Goal: Download file/media

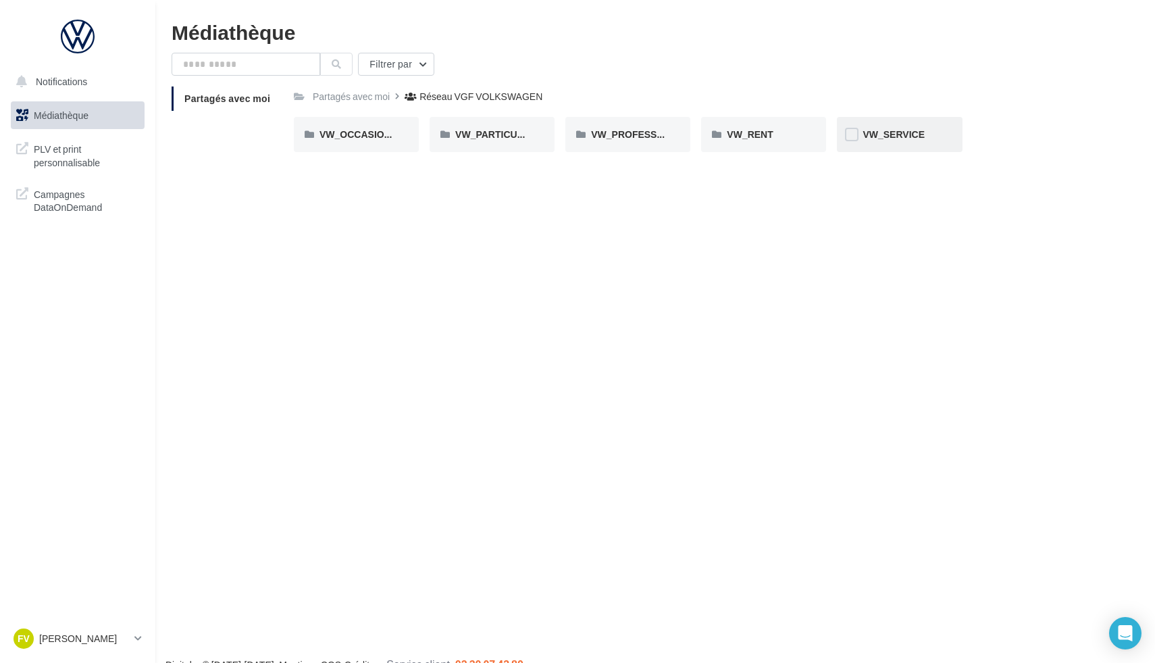
click at [810, 147] on div "VW_SERVICE" at bounding box center [899, 134] width 125 height 35
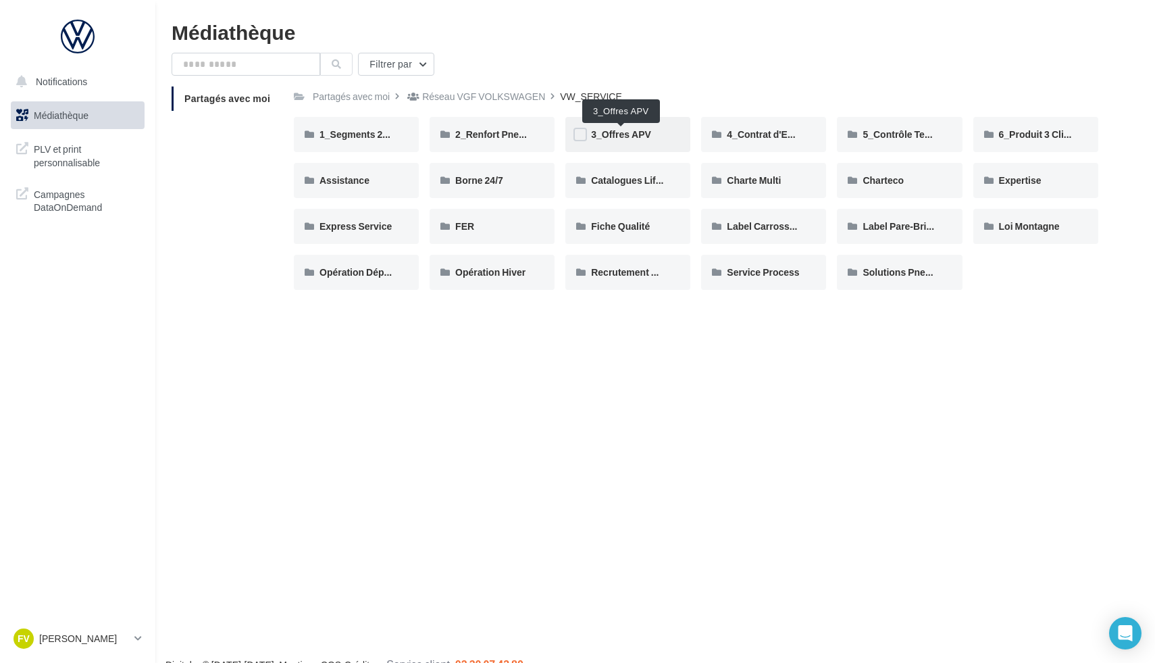
click at [635, 134] on span "3_Offres APV" at bounding box center [621, 133] width 60 height 11
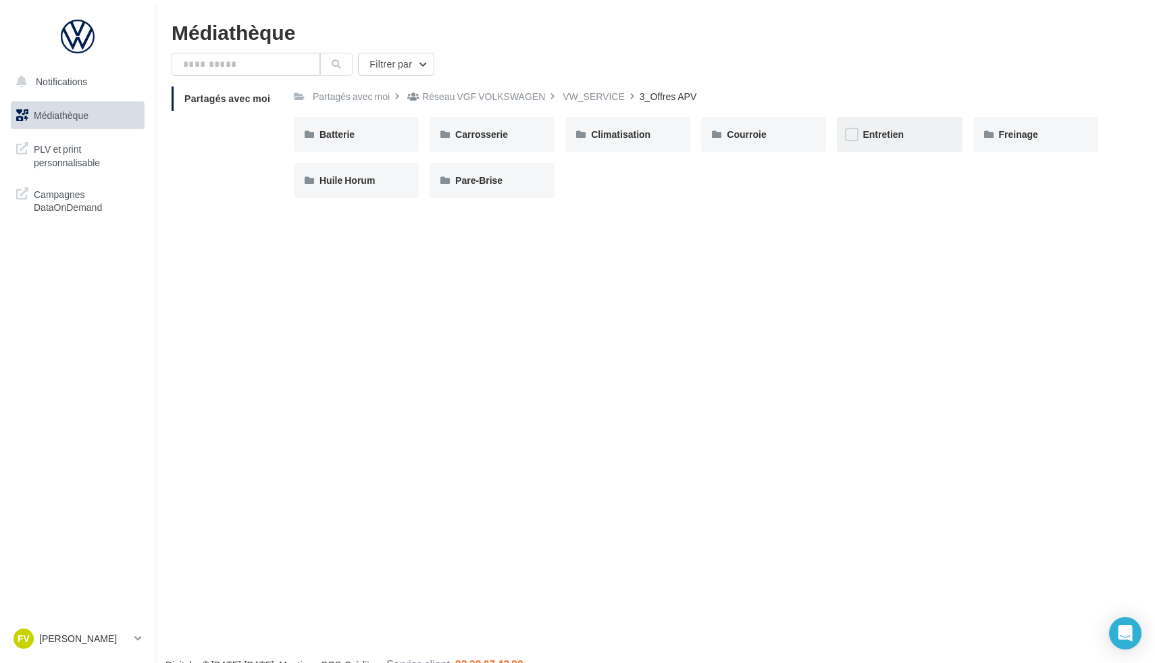
click at [810, 131] on div "Entretien" at bounding box center [900, 135] width 74 height 14
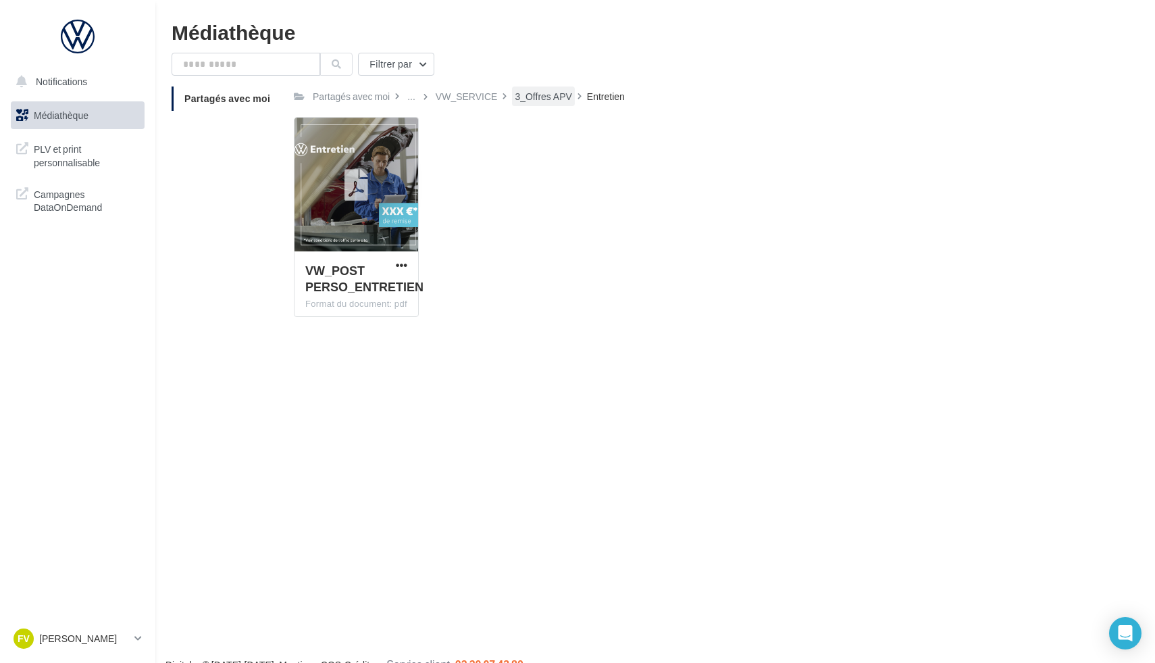
click at [556, 99] on div "3_Offres APV" at bounding box center [543, 97] width 57 height 14
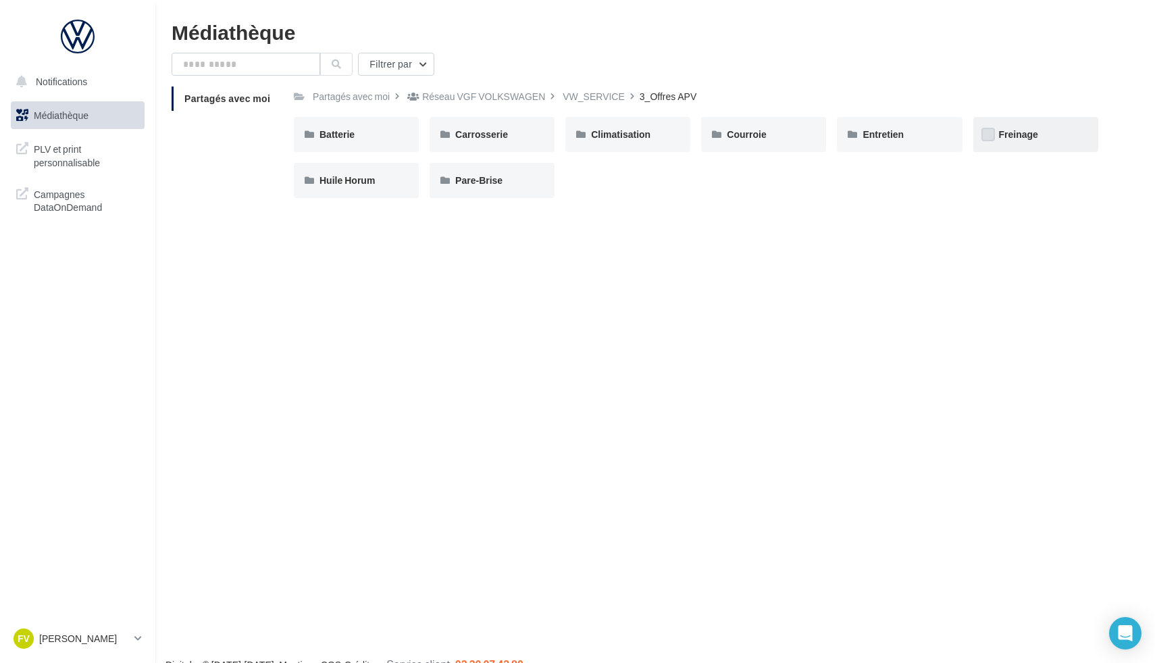
click at [810, 136] on label at bounding box center [989, 135] width 14 height 14
click at [810, 136] on icon at bounding box center [988, 134] width 9 height 9
click at [810, 138] on span "Freinage" at bounding box center [1018, 133] width 39 height 11
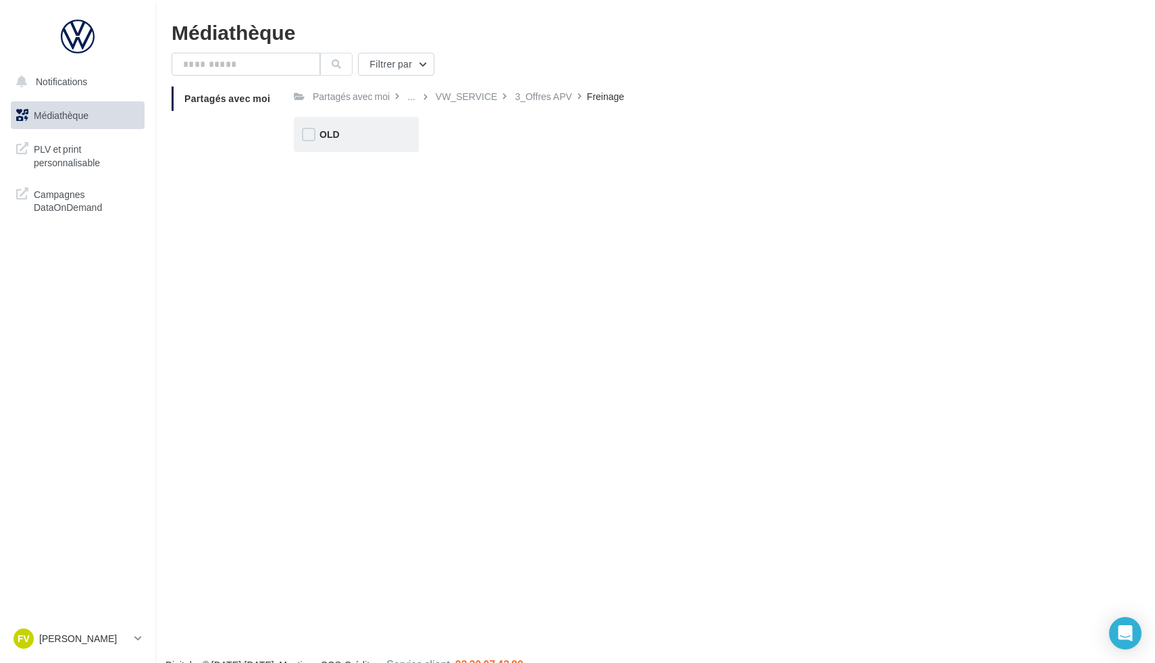
click at [372, 132] on div "OLD" at bounding box center [357, 135] width 74 height 14
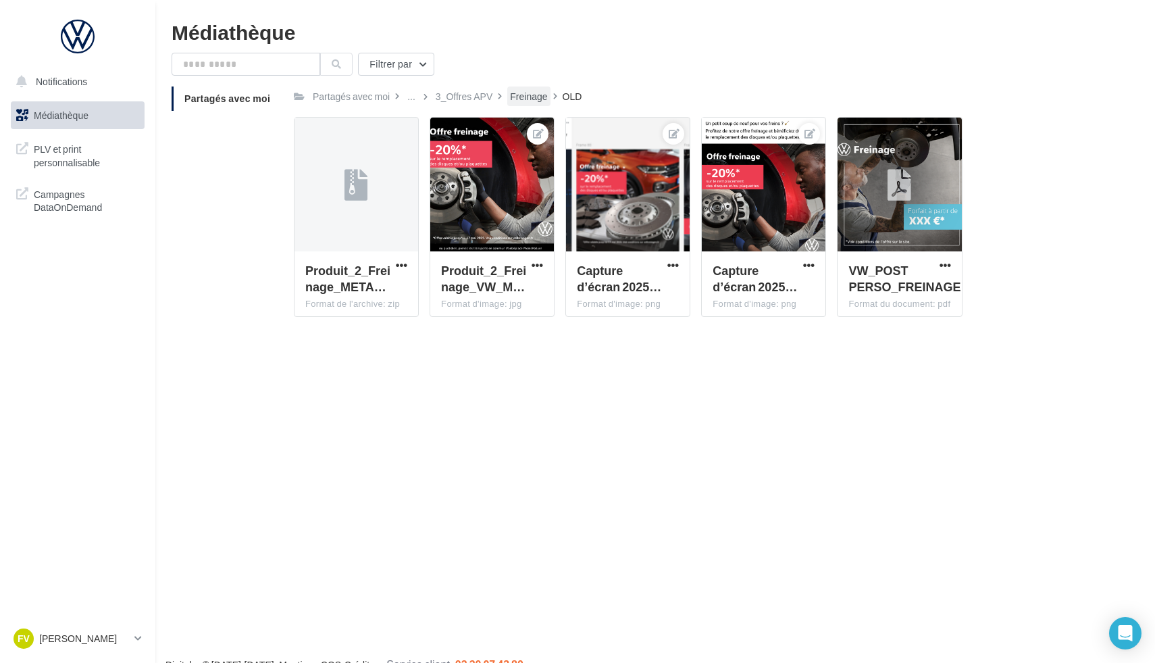
click at [530, 105] on div "Freinage" at bounding box center [528, 96] width 43 height 20
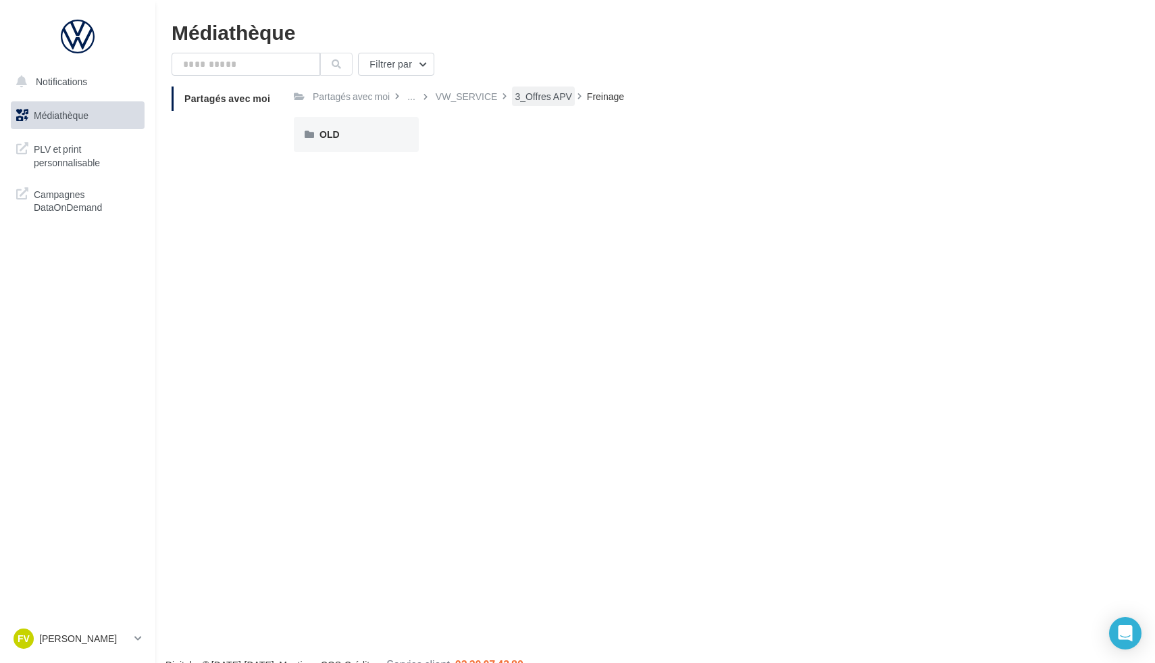
click at [548, 100] on div "3_Offres APV" at bounding box center [543, 97] width 57 height 14
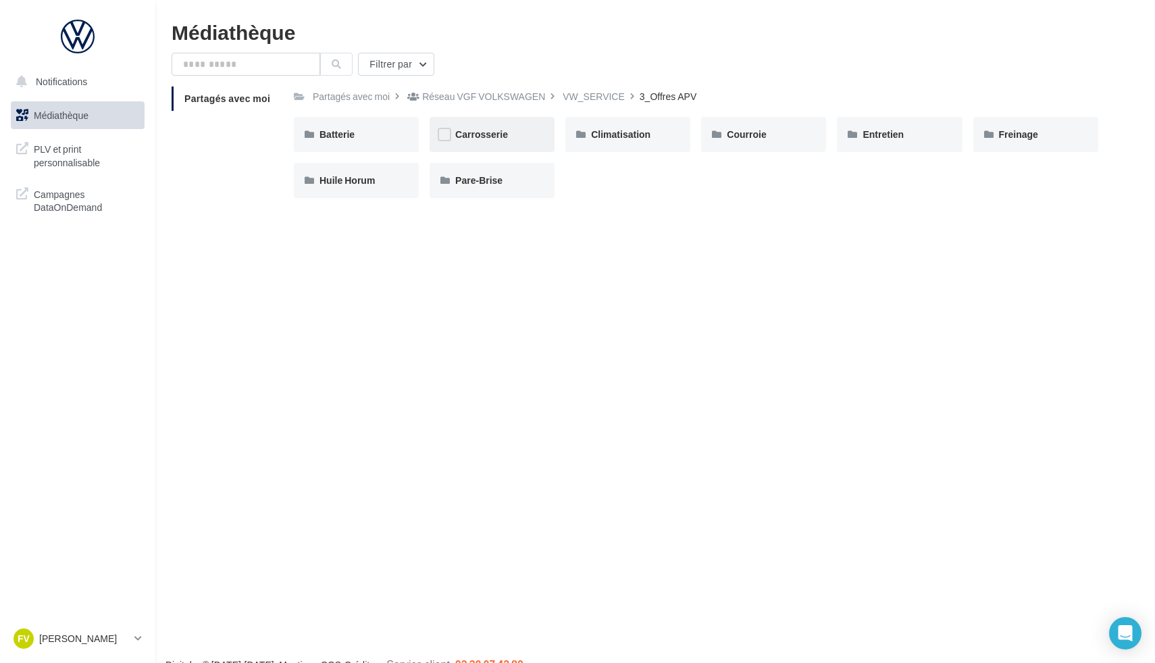
click at [496, 128] on div "Carrosserie" at bounding box center [492, 134] width 125 height 35
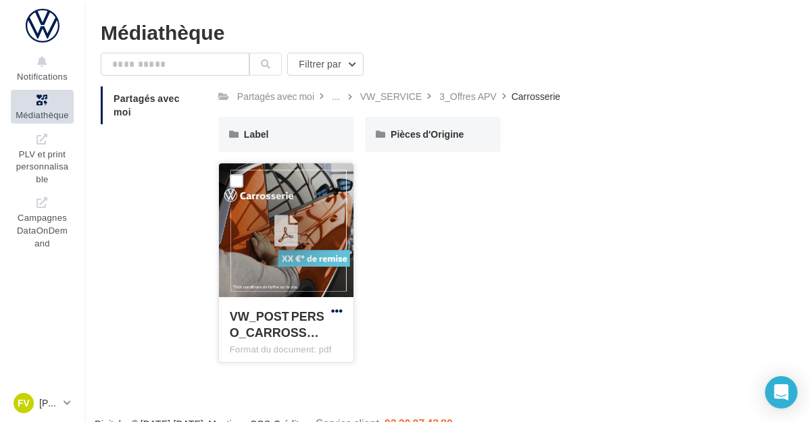
click at [337, 316] on span "button" at bounding box center [336, 310] width 11 height 11
click at [305, 339] on button "Télécharger" at bounding box center [277, 337] width 135 height 35
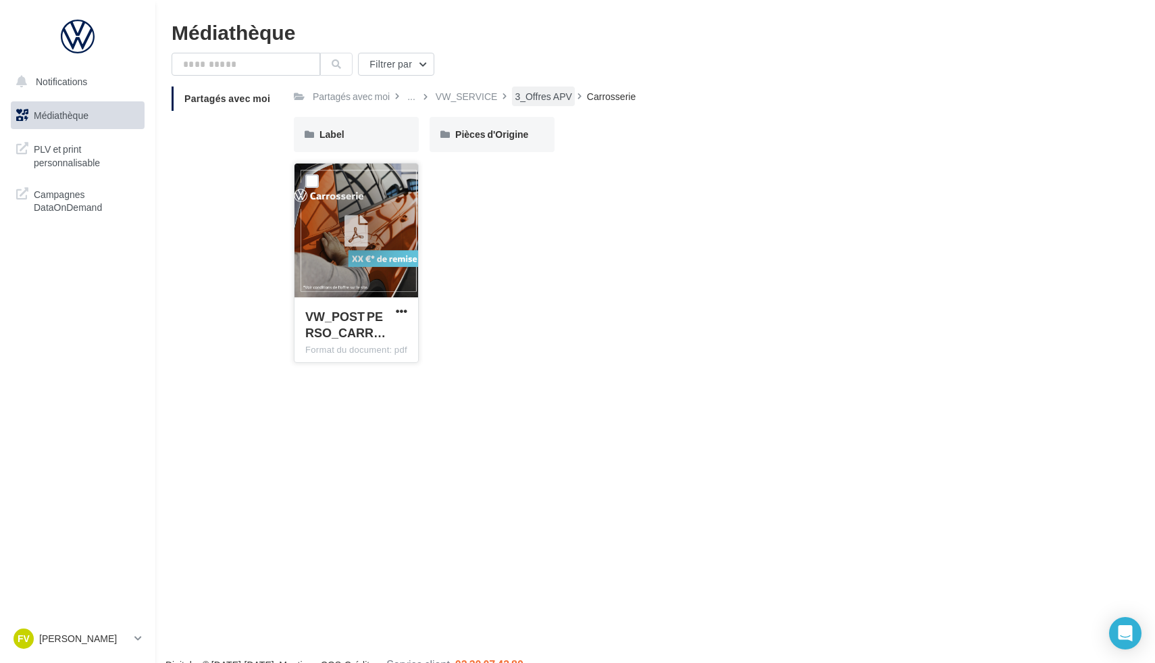
click at [526, 90] on div "3_Offres APV" at bounding box center [543, 97] width 57 height 14
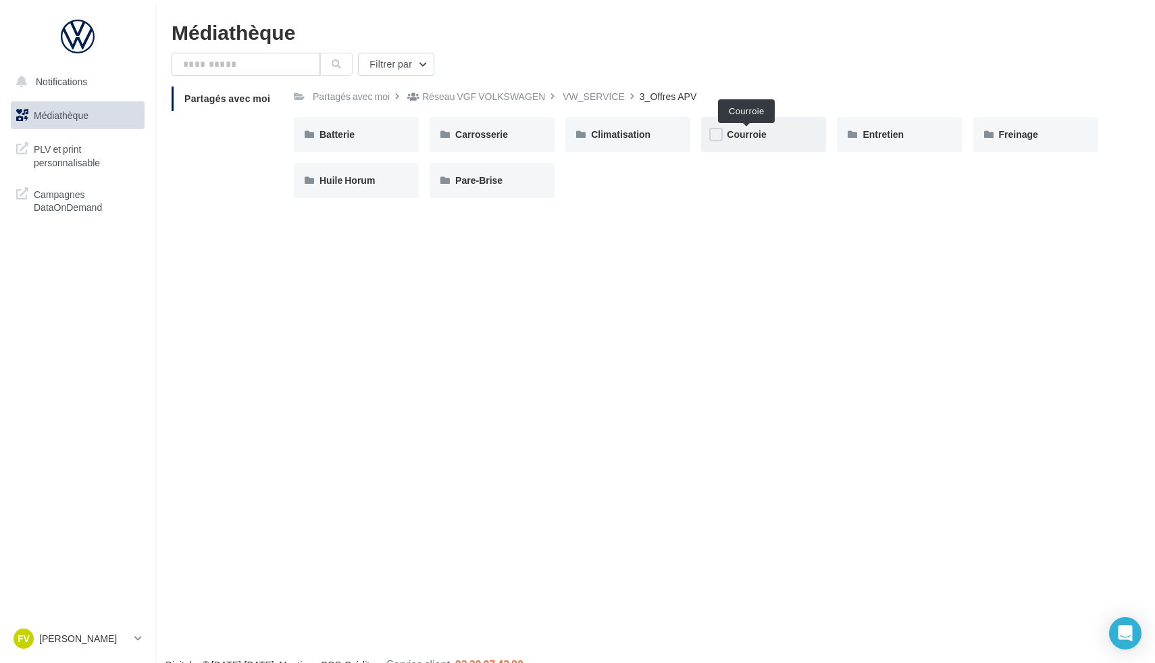
click at [754, 136] on span "Courroie" at bounding box center [746, 133] width 39 height 11
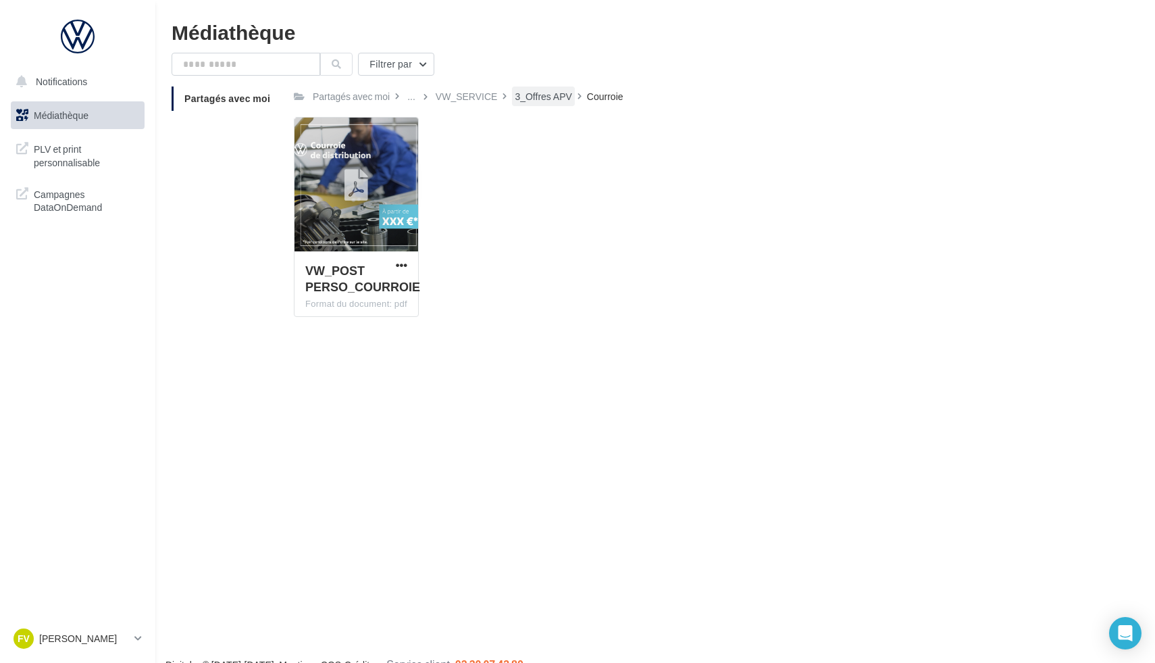
click at [558, 92] on div "3_Offres APV" at bounding box center [543, 97] width 57 height 14
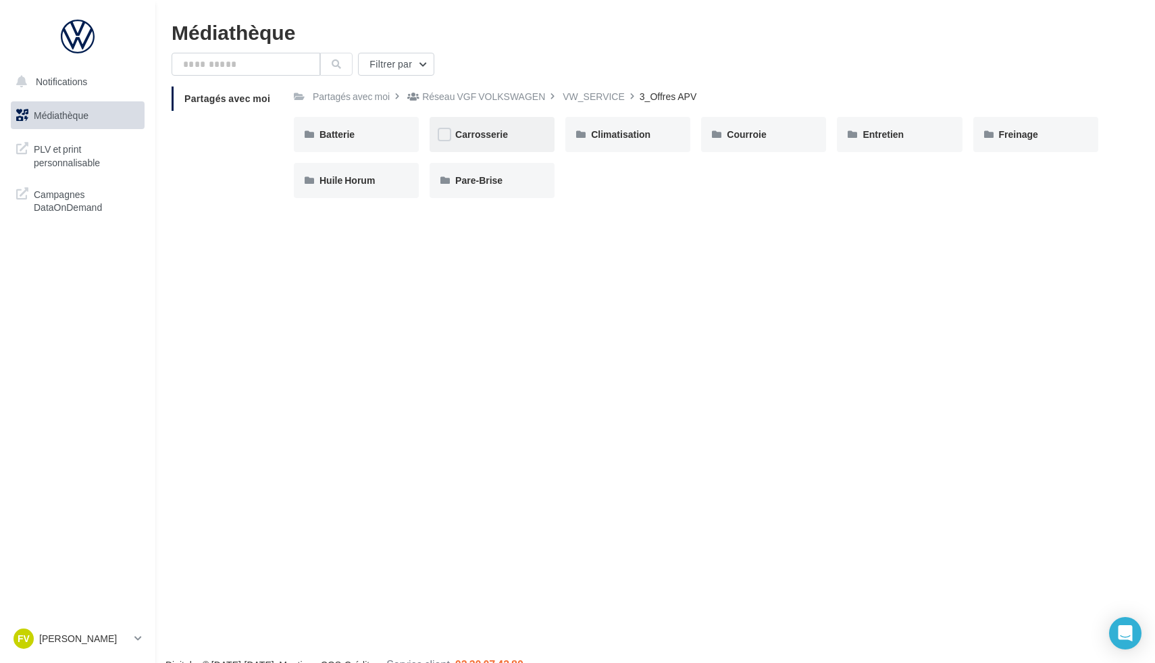
click at [505, 135] on span "Carrosserie" at bounding box center [481, 133] width 53 height 11
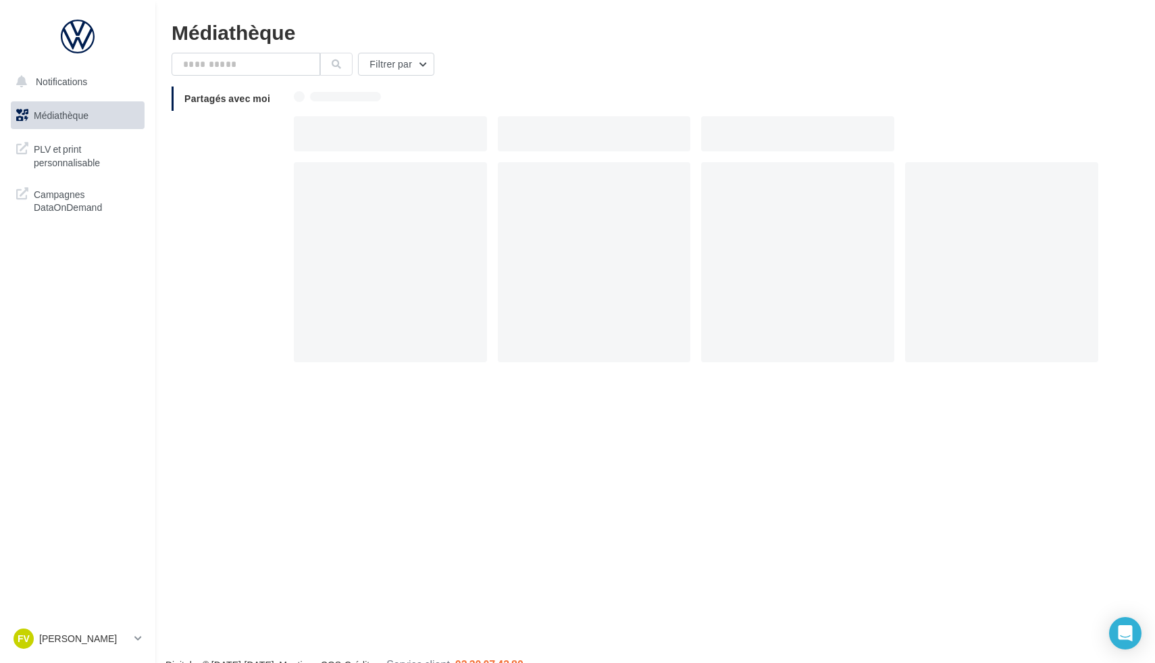
click at [505, 135] on div at bounding box center [594, 133] width 193 height 35
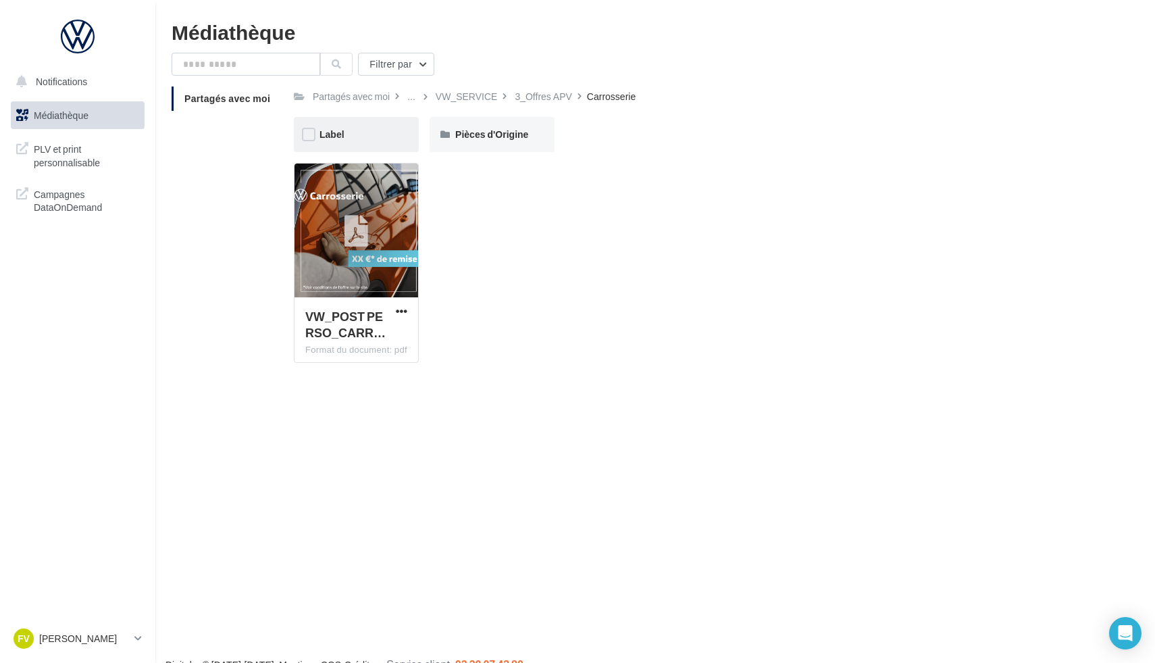
click at [391, 132] on div "Label" at bounding box center [357, 135] width 74 height 14
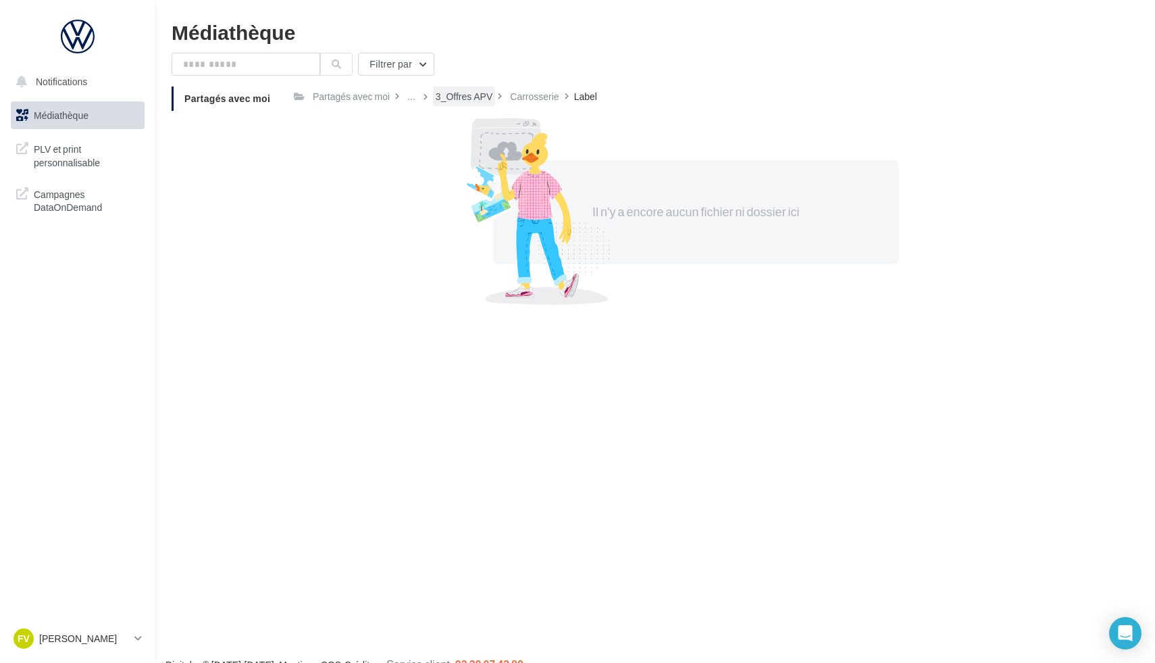
click at [492, 96] on div "3_Offres APV" at bounding box center [464, 97] width 57 height 14
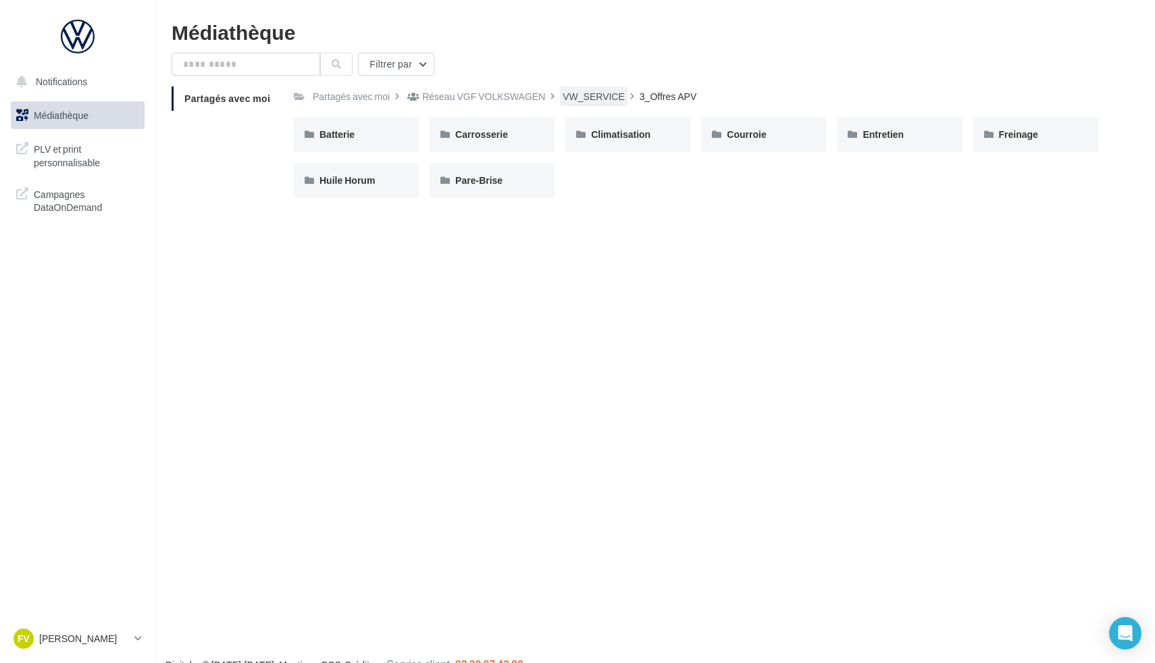
click at [569, 95] on div "VW_SERVICE" at bounding box center [594, 97] width 62 height 14
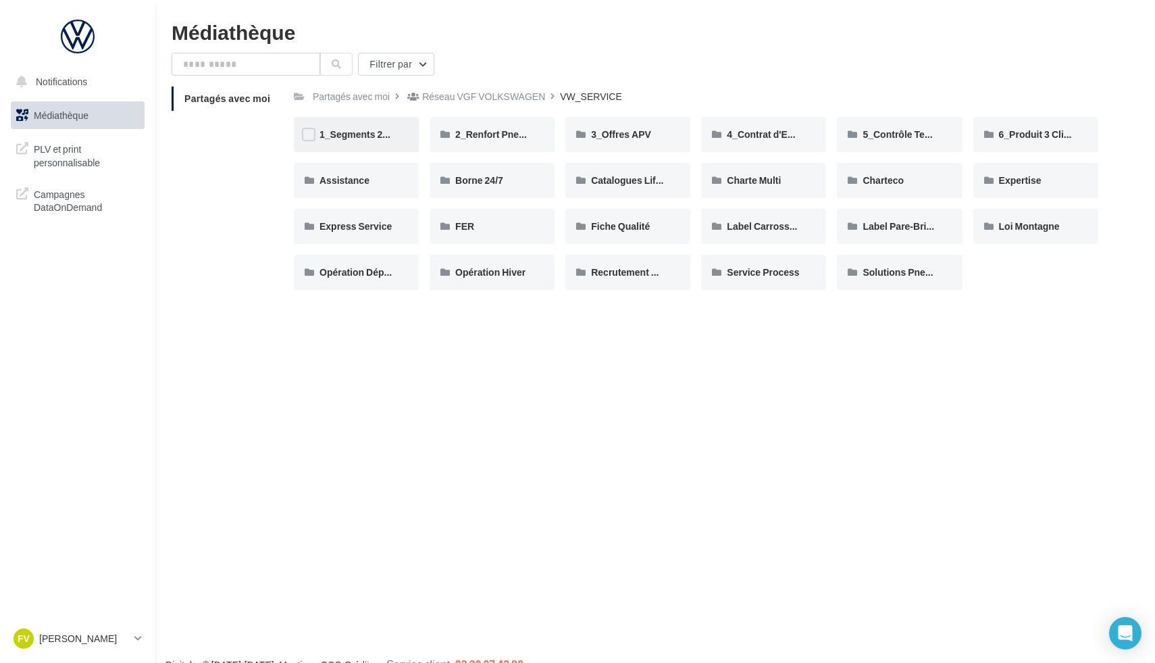
click at [381, 151] on div "1_Segments 2&3" at bounding box center [356, 134] width 125 height 35
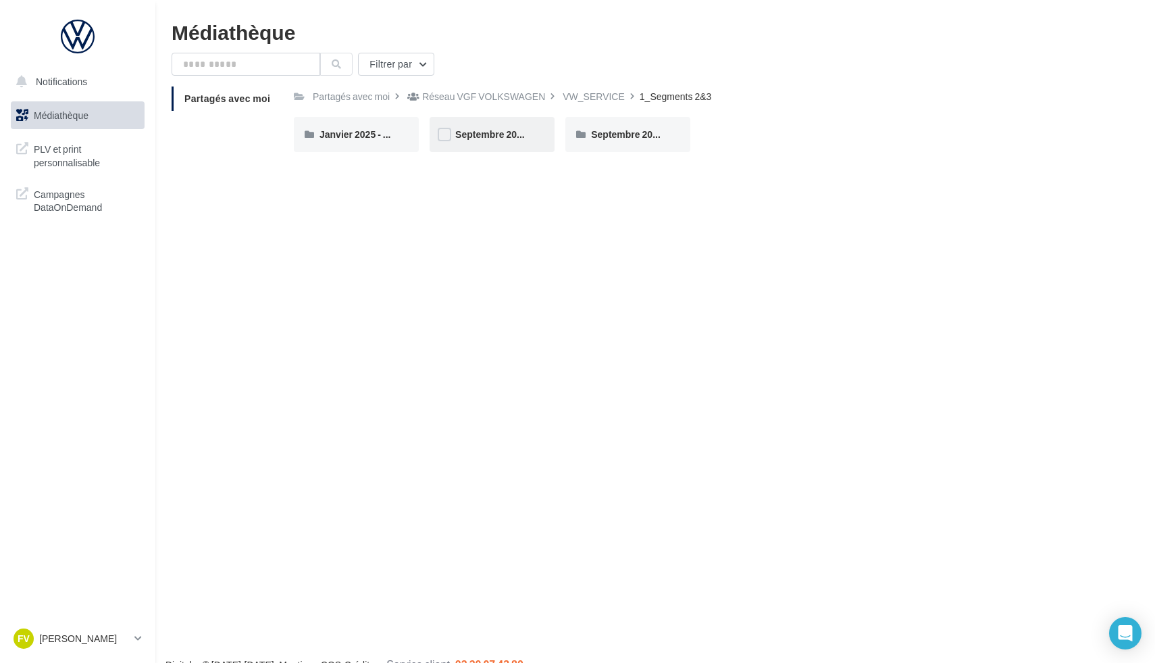
click at [522, 142] on div "Septembre 2024 - Segments 2&3" at bounding box center [492, 134] width 125 height 35
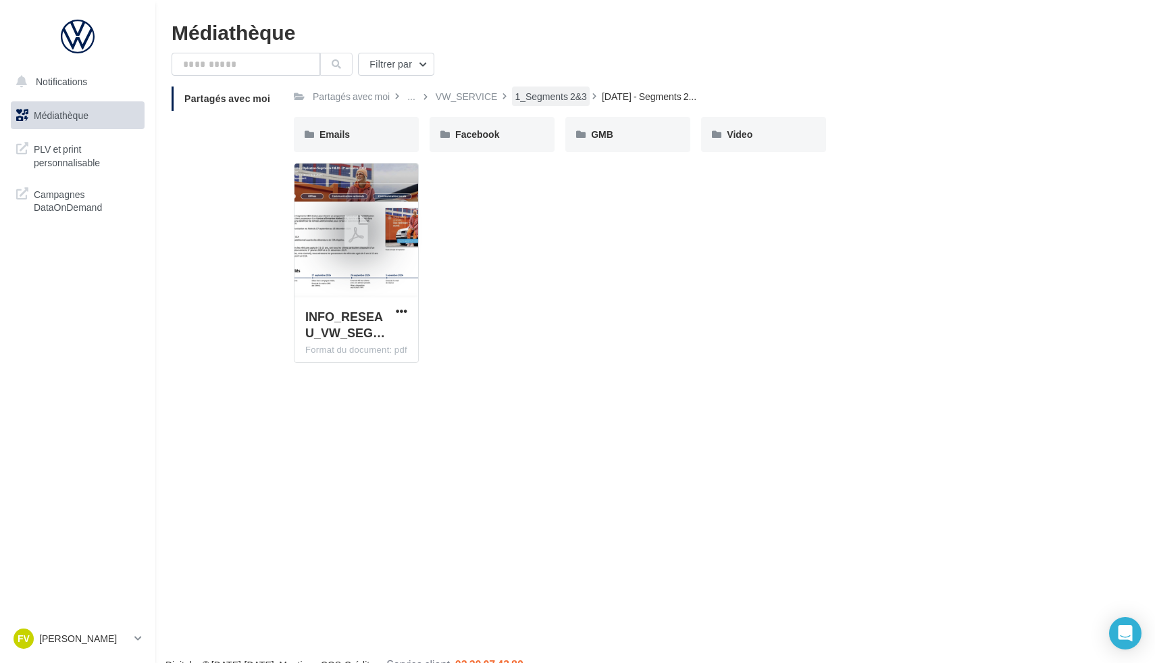
click at [543, 95] on div "1_Segments 2&3" at bounding box center [551, 97] width 72 height 14
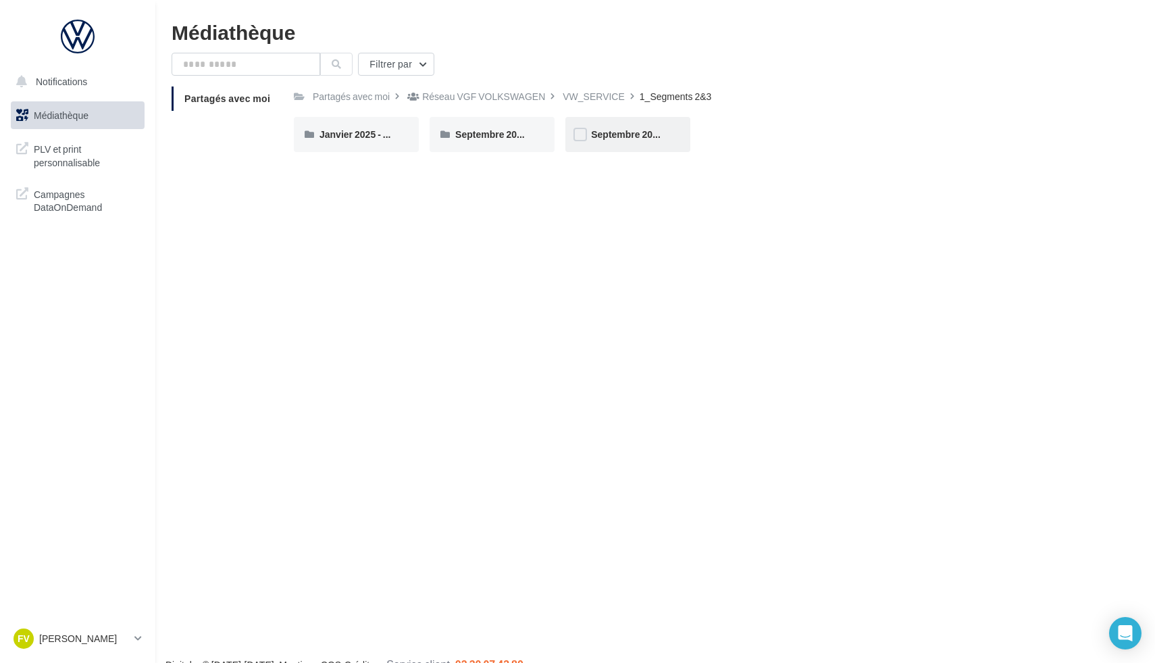
click at [638, 144] on div "Septembre 2025 - Segments 2&3" at bounding box center [627, 134] width 125 height 35
click at [500, 143] on div "FACEBOOK" at bounding box center [492, 134] width 125 height 35
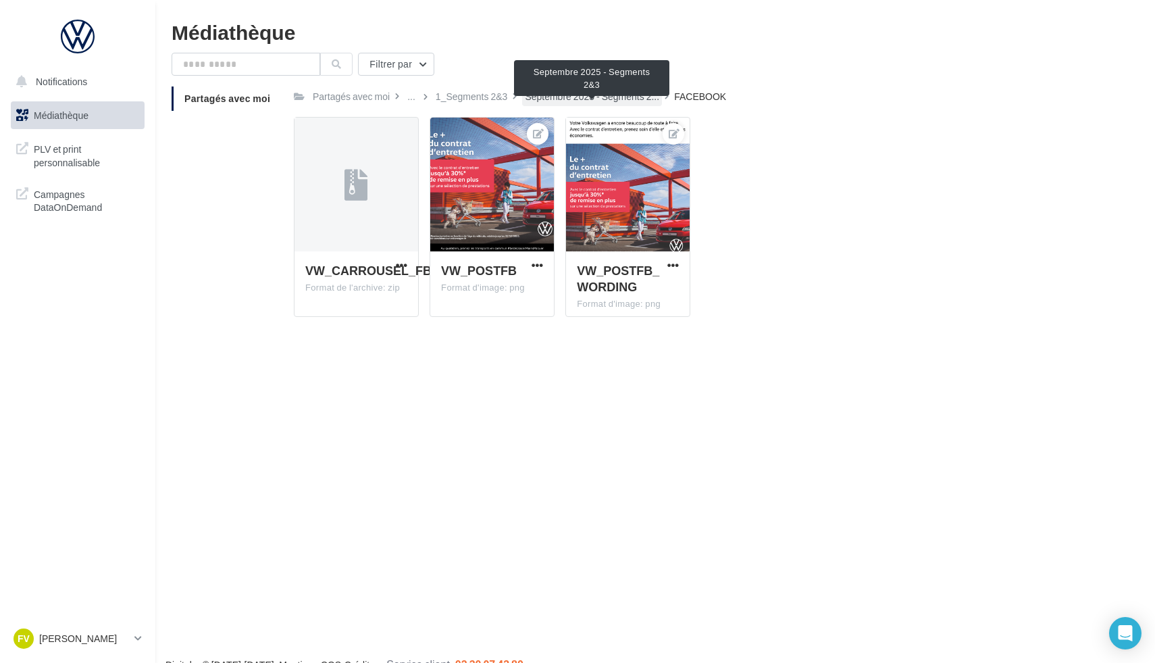
click at [612, 102] on span "Septembre 2025 - Segments 2..." at bounding box center [592, 97] width 134 height 14
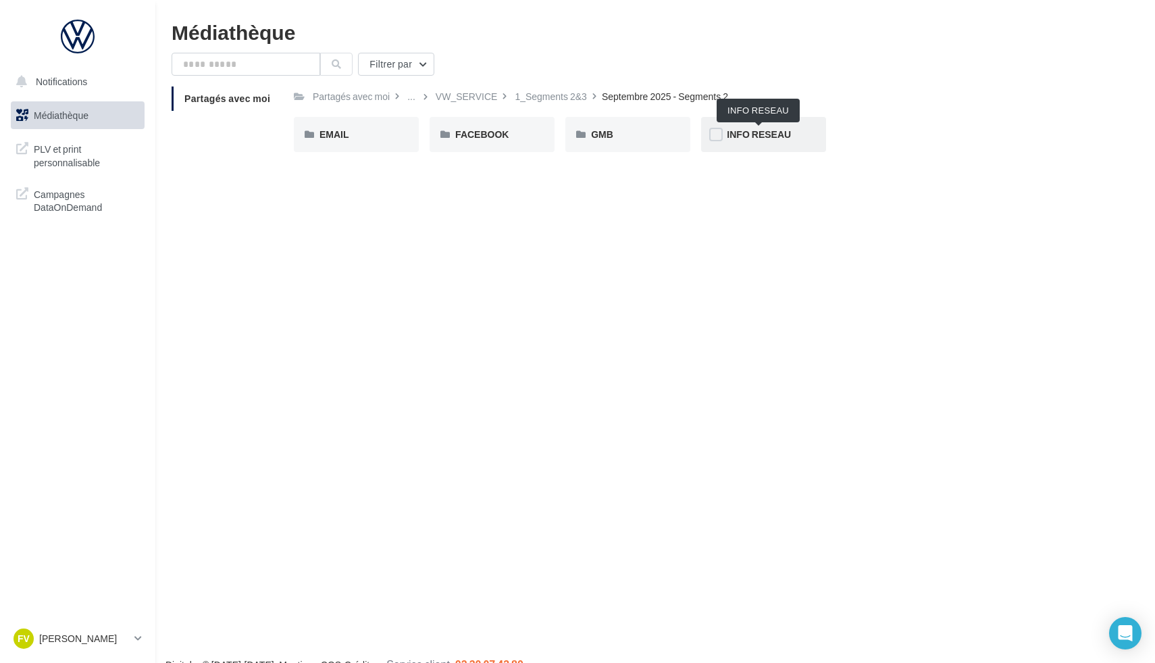
click at [750, 132] on span "INFO RESEAU" at bounding box center [759, 133] width 64 height 11
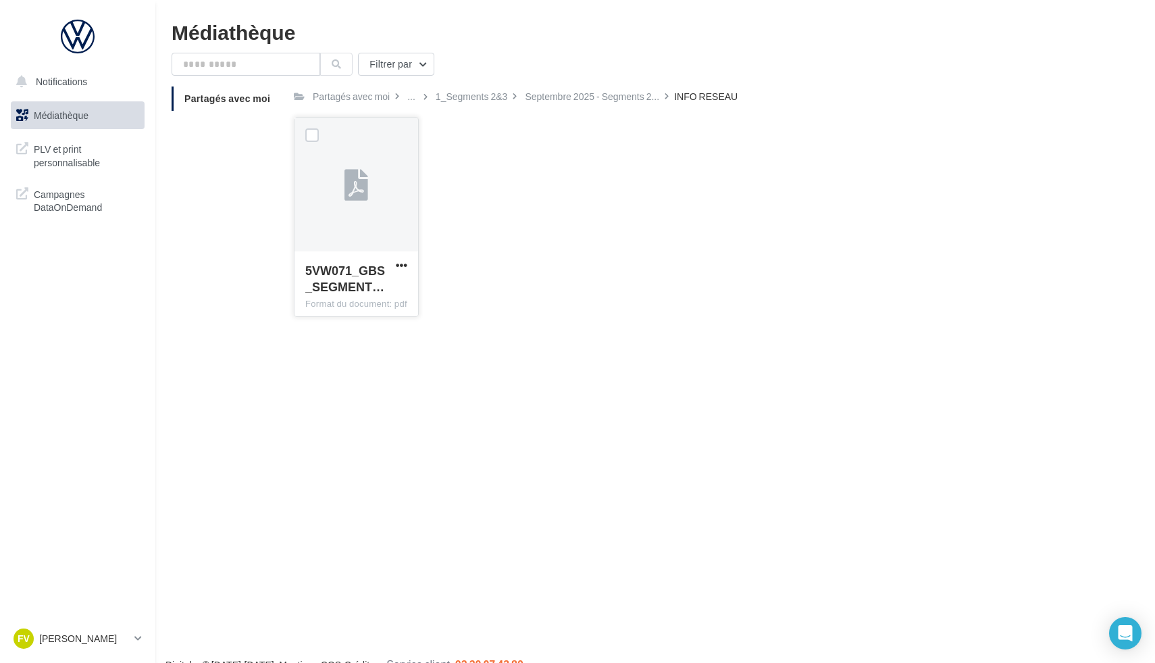
click at [378, 264] on span "5VW071_GBS_SEGMENT…" at bounding box center [345, 278] width 80 height 31
click at [401, 264] on span "button" at bounding box center [401, 264] width 11 height 11
click at [360, 294] on button "Télécharger" at bounding box center [342, 291] width 135 height 35
